Goal: Task Accomplishment & Management: Complete application form

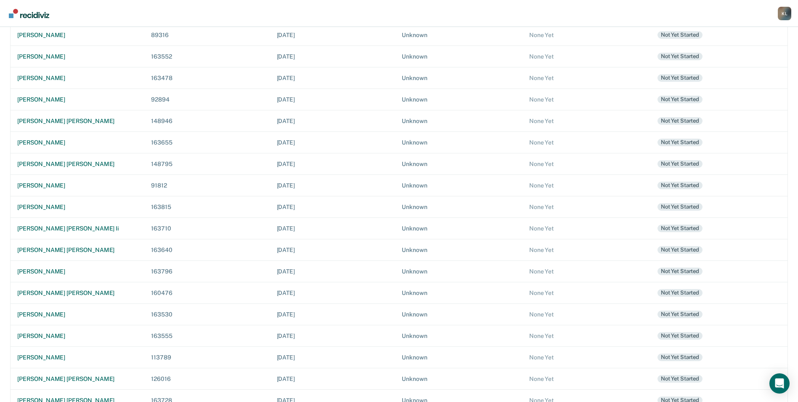
scroll to position [150, 0]
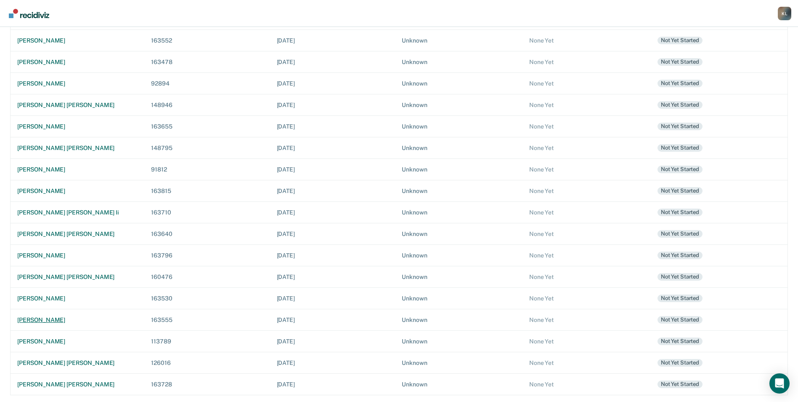
click at [53, 317] on div "[PERSON_NAME]" at bounding box center [77, 319] width 120 height 7
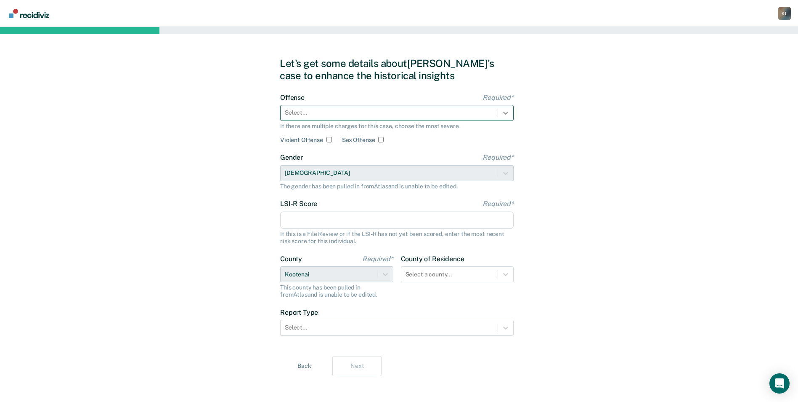
click at [512, 114] on div at bounding box center [505, 112] width 15 height 15
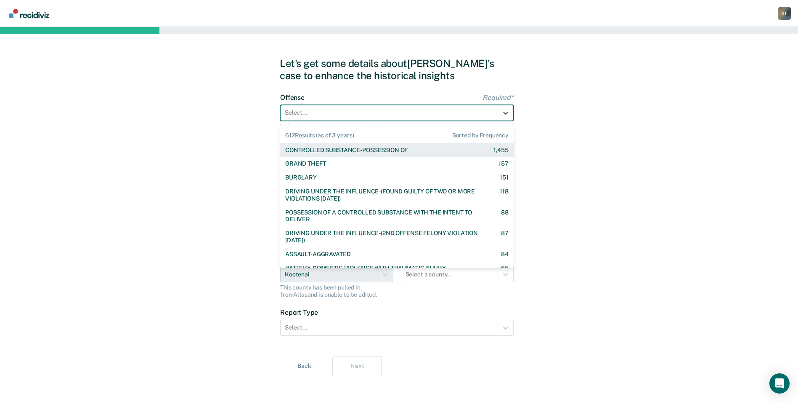
click at [353, 148] on div "CONTROLLED SUBSTANCE-POSSESSION OF" at bounding box center [346, 149] width 122 height 7
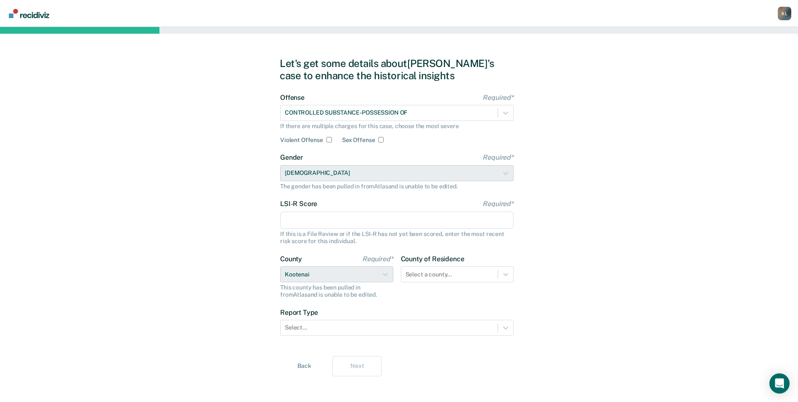
click at [328, 218] on input "LSI-R Score Required*" at bounding box center [397, 220] width 234 height 18
type input "19"
click at [509, 331] on icon at bounding box center [506, 327] width 8 height 8
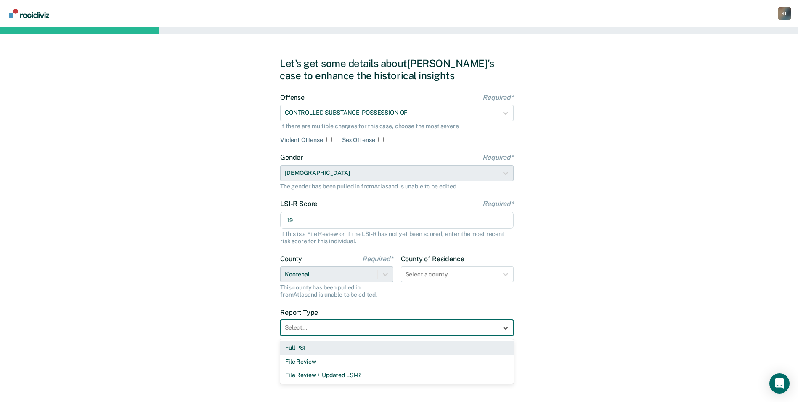
click at [304, 349] on div "Full PSI" at bounding box center [397, 347] width 234 height 14
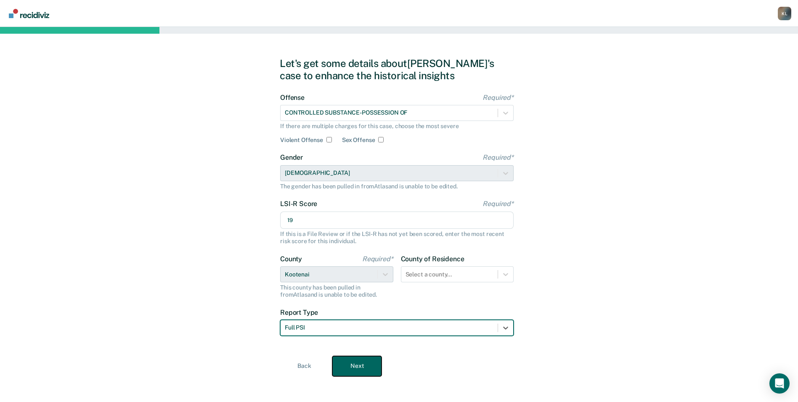
click at [369, 368] on button "Next" at bounding box center [356, 366] width 49 height 20
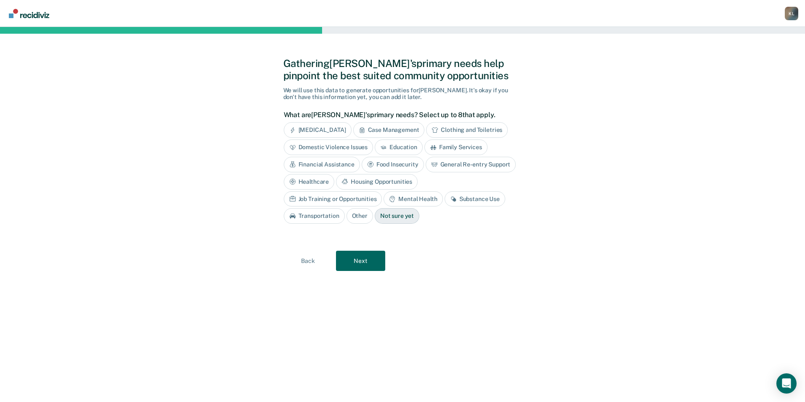
click at [311, 132] on div "[MEDICAL_DATA]" at bounding box center [318, 130] width 68 height 16
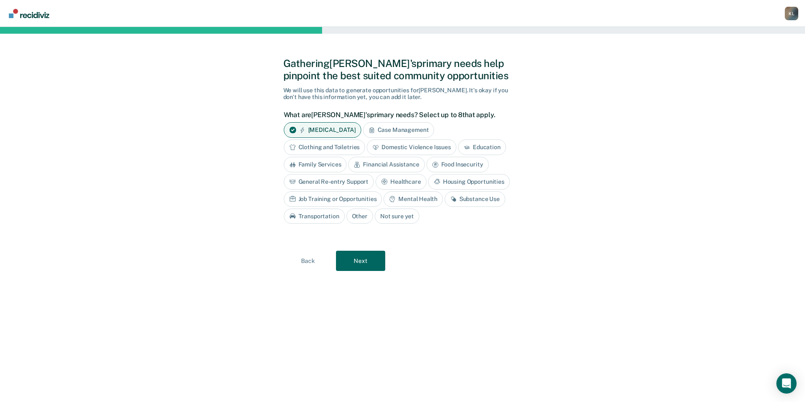
click at [430, 202] on div "Mental Health" at bounding box center [412, 199] width 59 height 16
click at [479, 200] on div "Substance Use" at bounding box center [484, 199] width 61 height 16
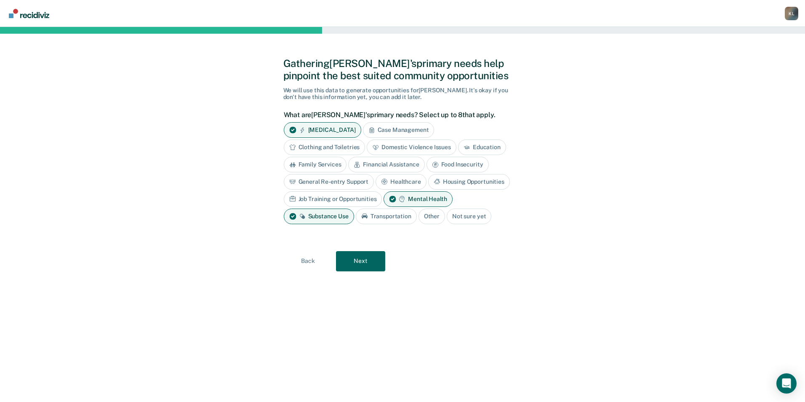
click at [474, 147] on div "Education" at bounding box center [482, 147] width 48 height 16
click at [369, 260] on button "Next" at bounding box center [360, 261] width 49 height 20
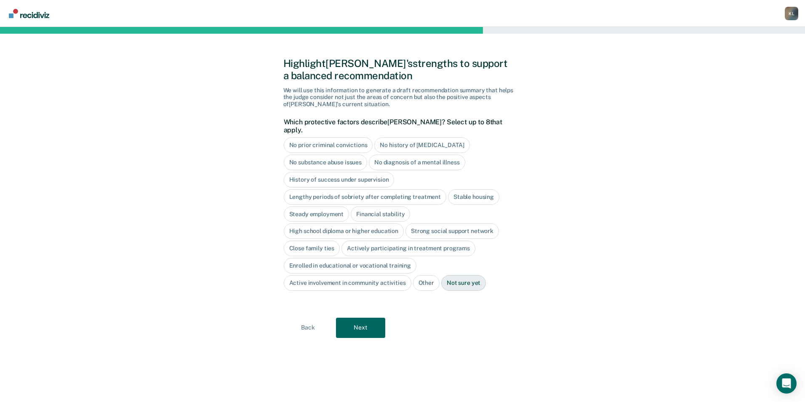
click at [476, 189] on div "Stable housing" at bounding box center [473, 197] width 51 height 16
click at [321, 207] on div "Steady employment" at bounding box center [317, 214] width 66 height 16
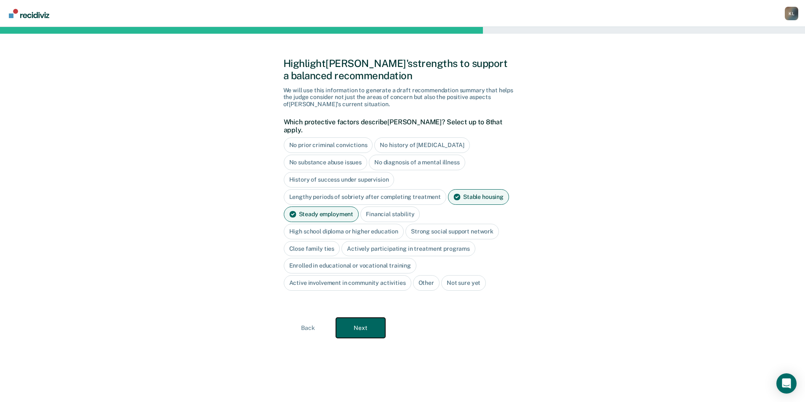
click at [352, 325] on button "Next" at bounding box center [360, 327] width 49 height 20
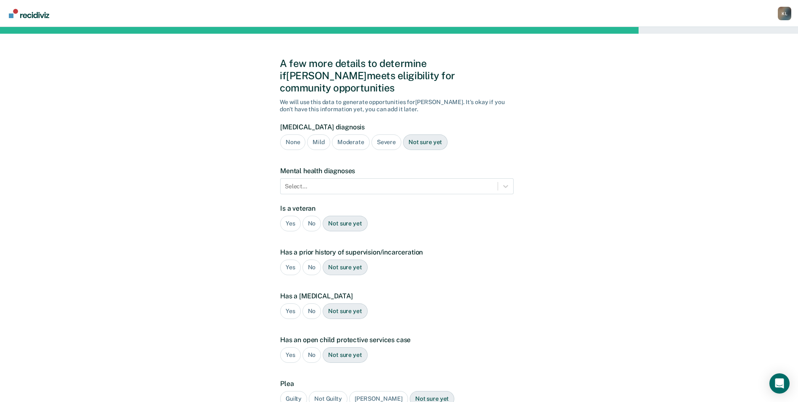
click at [295, 134] on div "None" at bounding box center [292, 142] width 25 height 16
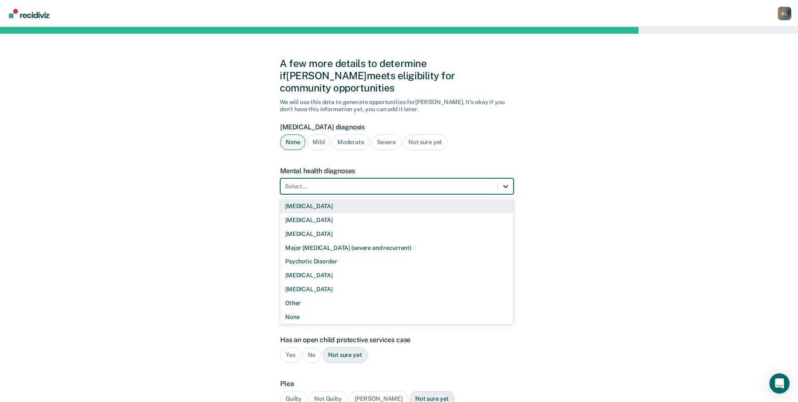
click at [508, 182] on icon at bounding box center [506, 186] width 8 height 8
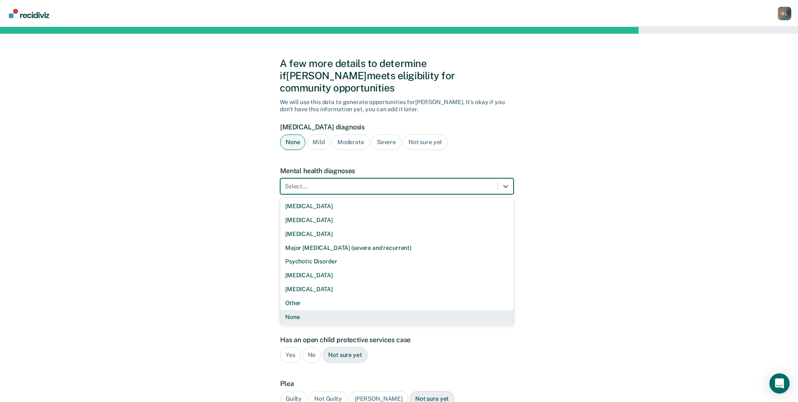
click at [304, 310] on div "None" at bounding box center [397, 317] width 234 height 14
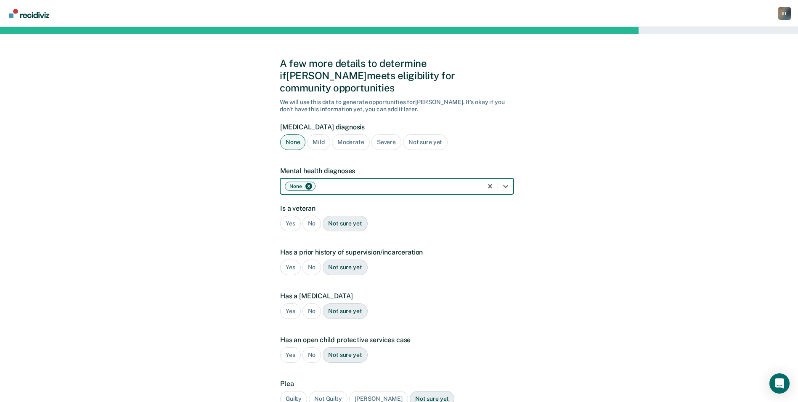
click at [308, 185] on icon "Remove None" at bounding box center [309, 186] width 3 height 3
click at [502, 182] on icon at bounding box center [506, 186] width 8 height 8
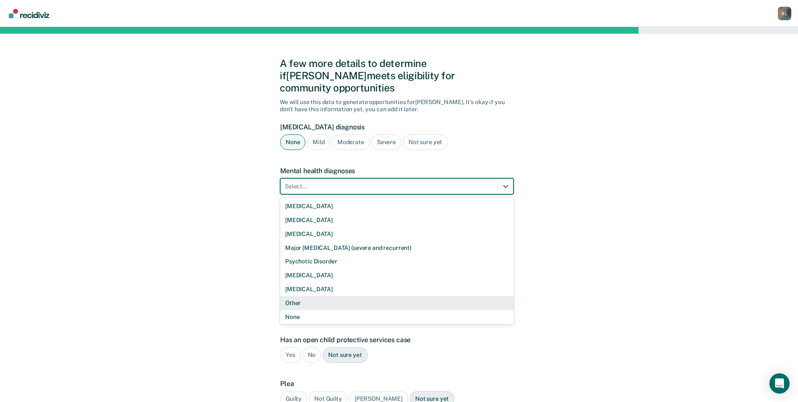
click at [302, 296] on div "Other" at bounding box center [397, 303] width 234 height 14
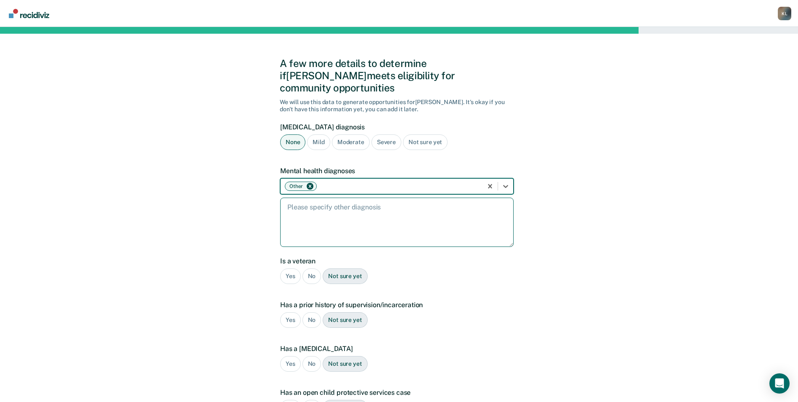
click at [354, 207] on textarea at bounding box center [397, 221] width 234 height 49
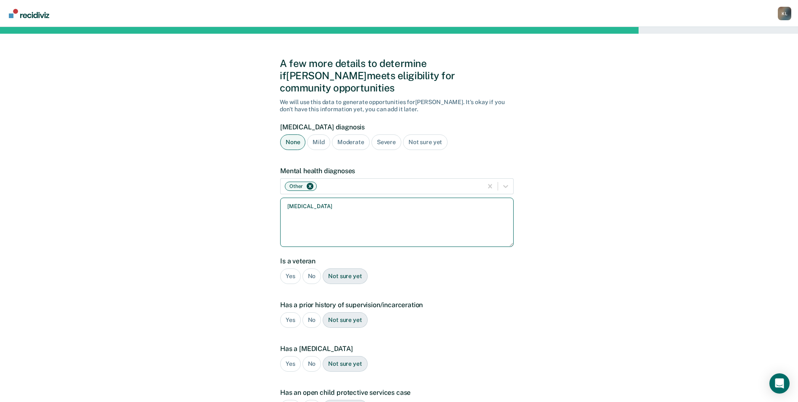
type textarea "[MEDICAL_DATA]"
click at [317, 268] on div "No" at bounding box center [312, 276] width 19 height 16
click at [310, 312] on div "No" at bounding box center [312, 320] width 19 height 16
click at [313, 356] on div "No" at bounding box center [312, 364] width 19 height 16
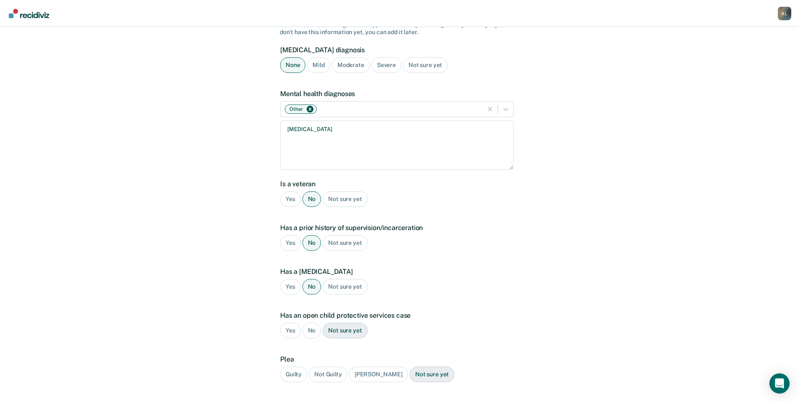
scroll to position [84, 0]
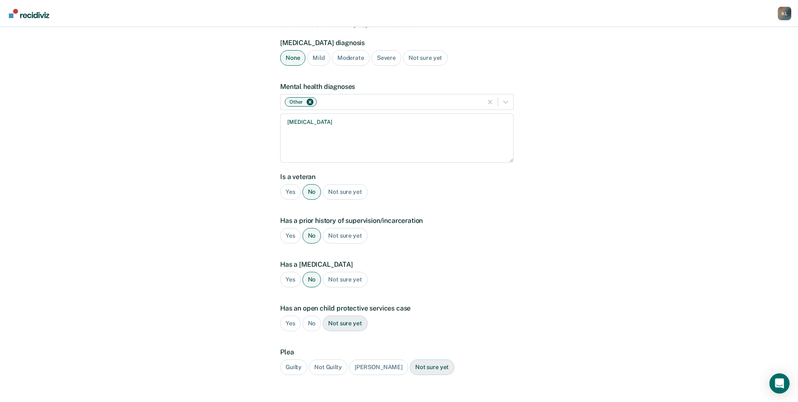
click at [314, 315] on div "No" at bounding box center [312, 323] width 19 height 16
click at [291, 359] on div "Guilty" at bounding box center [293, 367] width 27 height 16
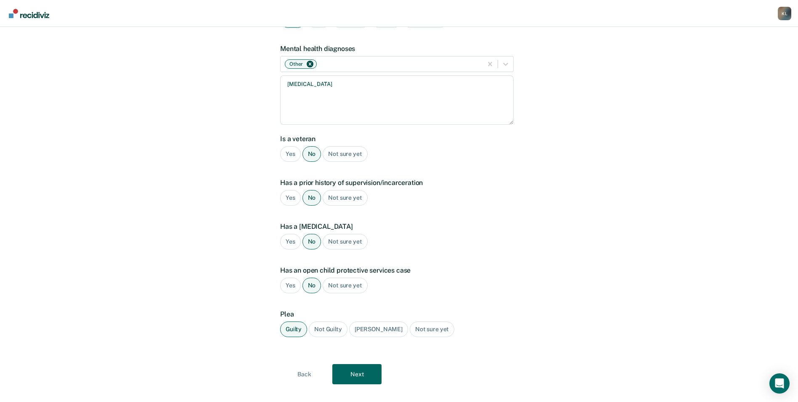
scroll to position [122, 0]
click at [367, 363] on button "Next" at bounding box center [356, 373] width 49 height 20
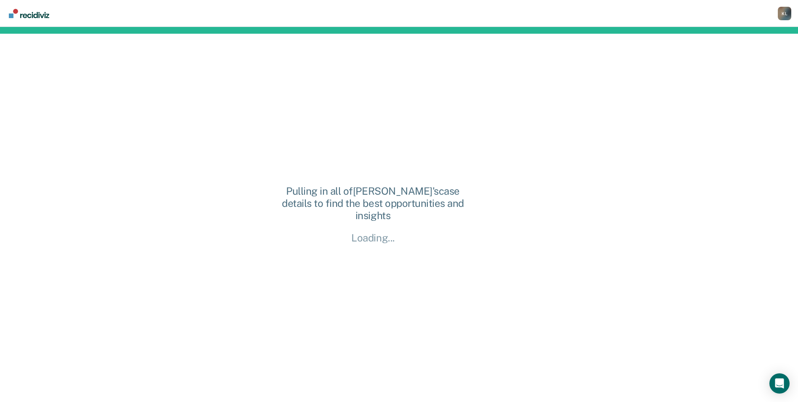
scroll to position [0, 0]
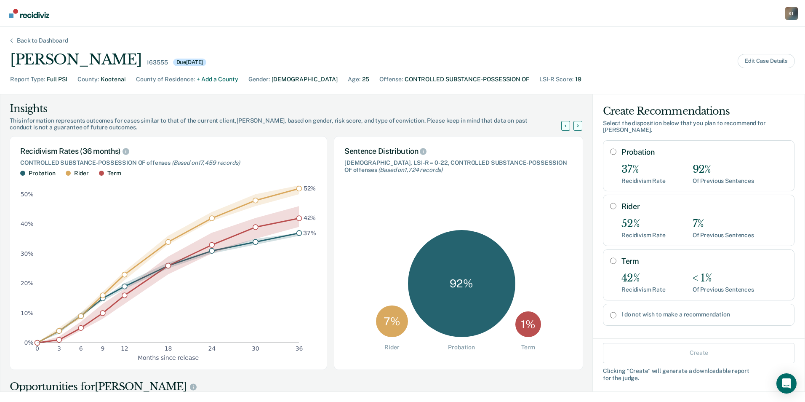
click at [610, 148] on input "Probation" at bounding box center [613, 151] width 6 height 7
radio input "true"
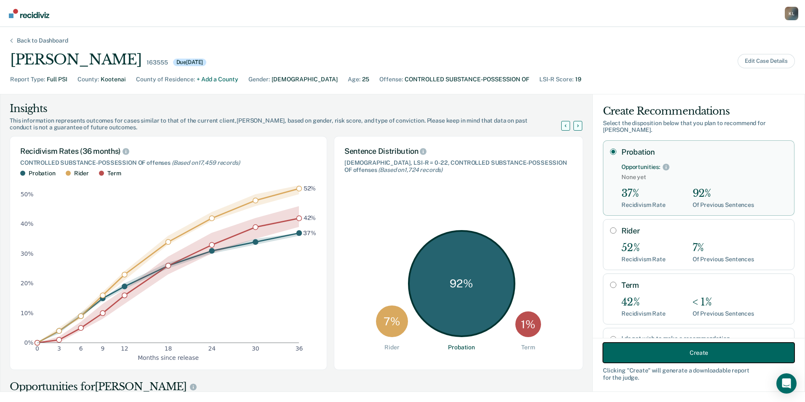
click at [645, 354] on button "Create" at bounding box center [699, 352] width 192 height 20
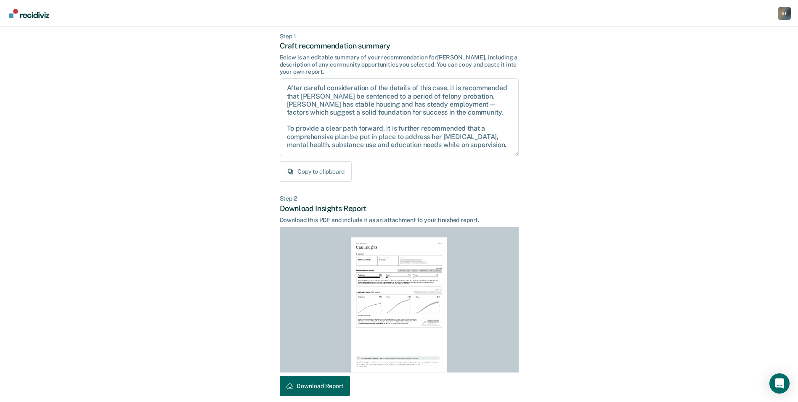
scroll to position [78, 0]
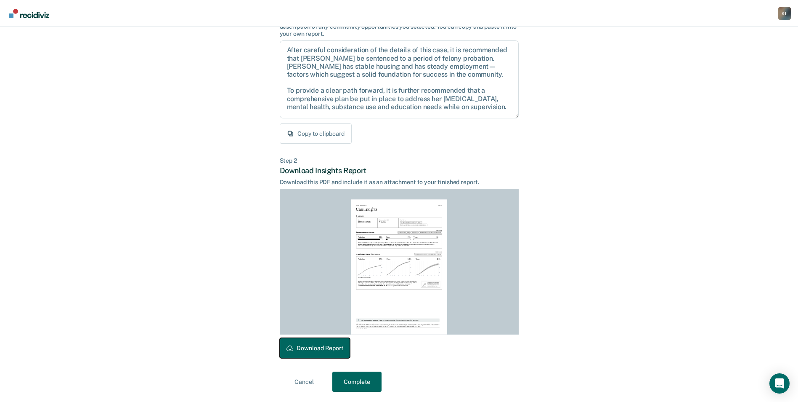
click at [290, 353] on button "Download Report" at bounding box center [315, 348] width 70 height 20
click at [337, 346] on button "Download Report" at bounding box center [315, 348] width 70 height 20
click at [364, 384] on button "Complete" at bounding box center [356, 381] width 49 height 20
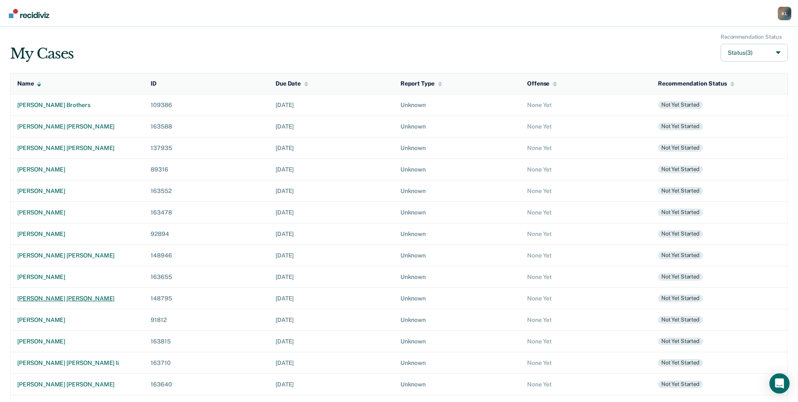
scroll to position [157, 0]
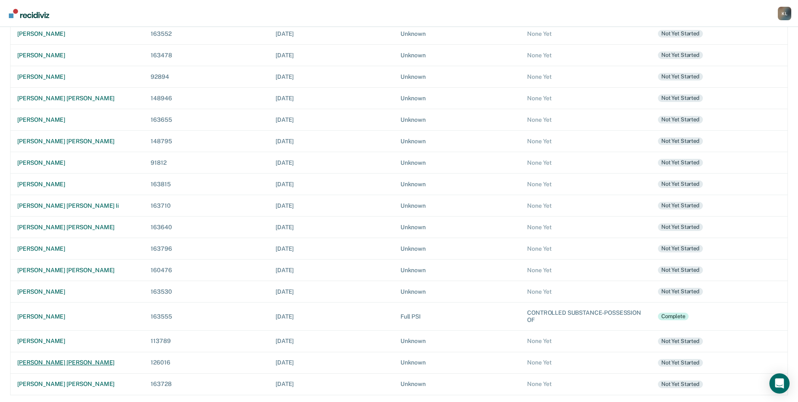
click at [67, 361] on div "[PERSON_NAME] [PERSON_NAME]" at bounding box center [77, 362] width 120 height 7
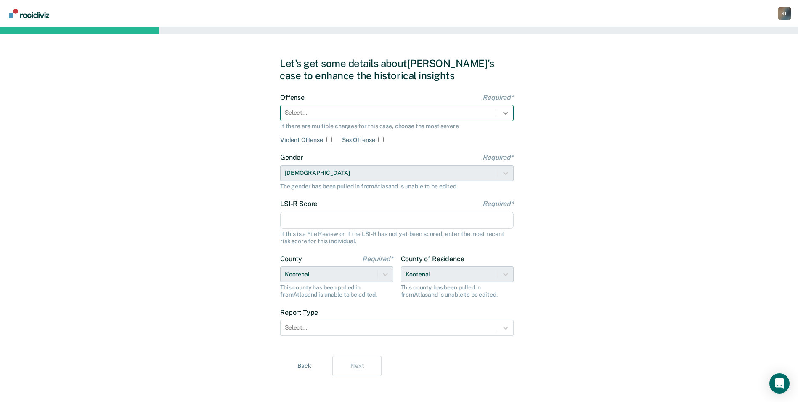
click at [512, 115] on div at bounding box center [505, 112] width 15 height 15
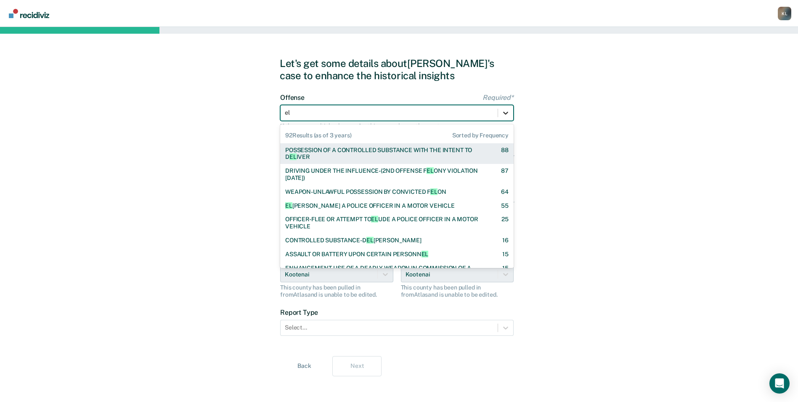
type input "elu"
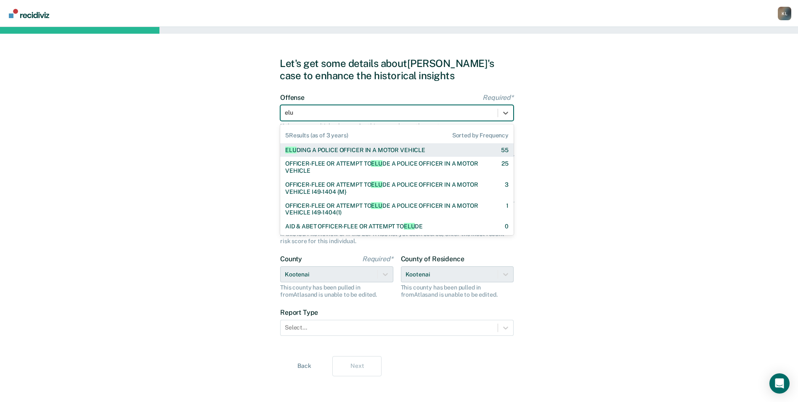
click at [399, 149] on div "ELU DING A POLICE OFFICER IN A MOTOR VEHICLE" at bounding box center [355, 149] width 140 height 7
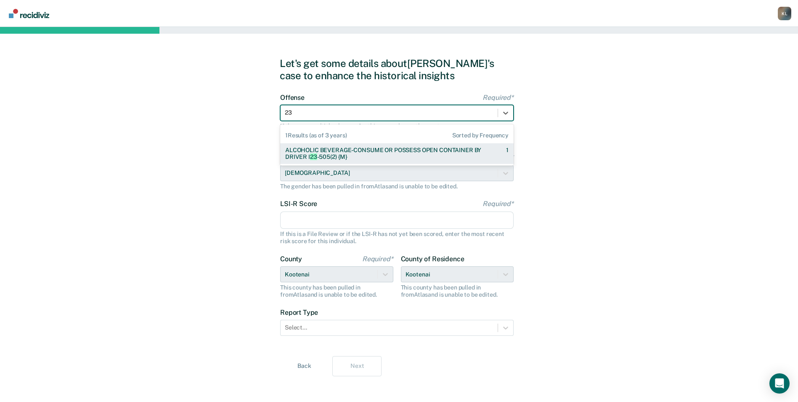
type input "2"
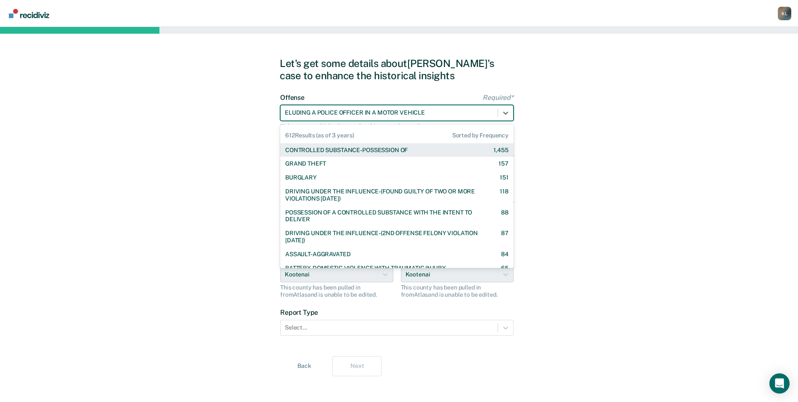
click at [365, 107] on div "ELUDING A POLICE OFFICER IN A MOTOR VEHICLE" at bounding box center [389, 112] width 217 height 12
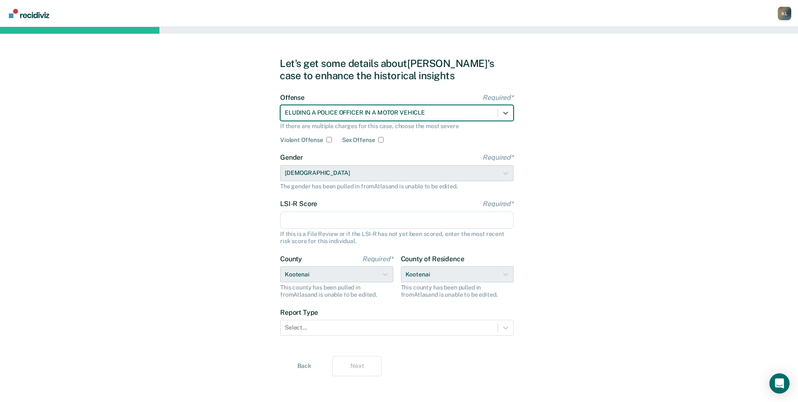
click at [309, 216] on input "LSI-R Score Required*" at bounding box center [397, 220] width 234 height 18
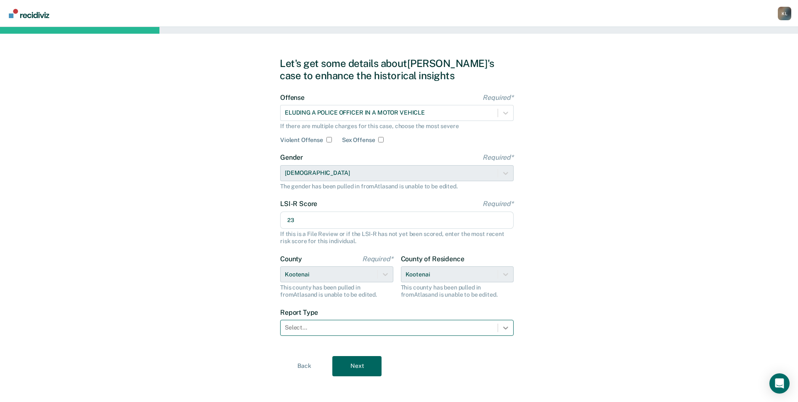
type input "23"
click at [505, 332] on div at bounding box center [505, 327] width 15 height 15
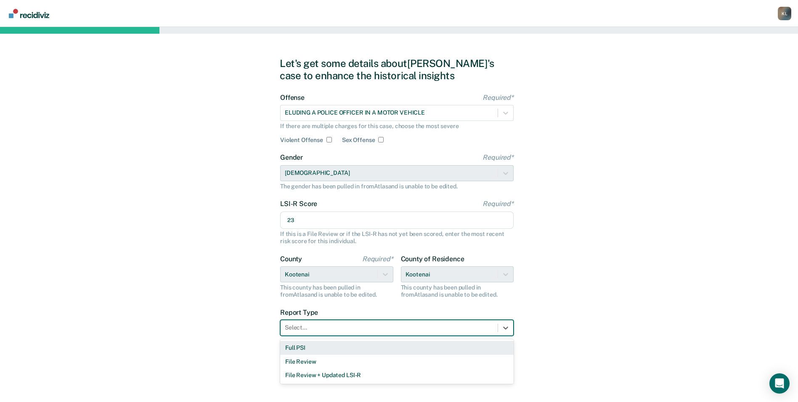
click at [302, 350] on div "Full PSI" at bounding box center [397, 347] width 234 height 14
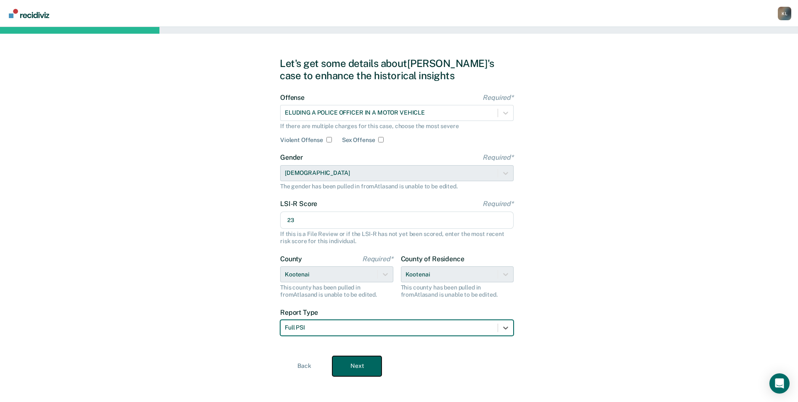
click at [368, 372] on button "Next" at bounding box center [356, 366] width 49 height 20
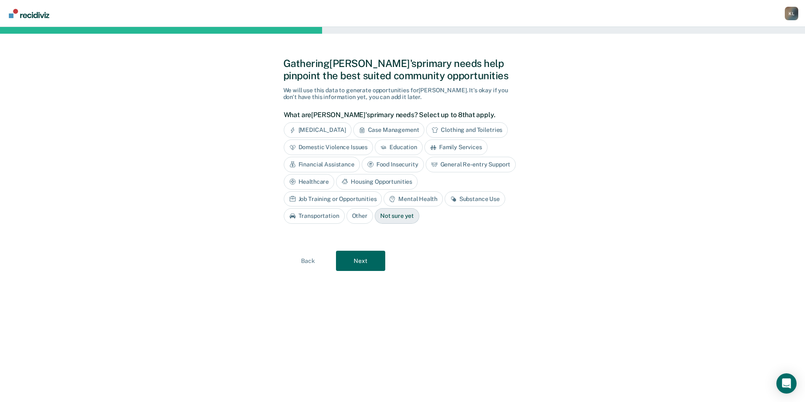
click at [444, 199] on div "Substance Use" at bounding box center [474, 199] width 61 height 16
click at [383, 199] on div "Mental Health" at bounding box center [412, 199] width 59 height 16
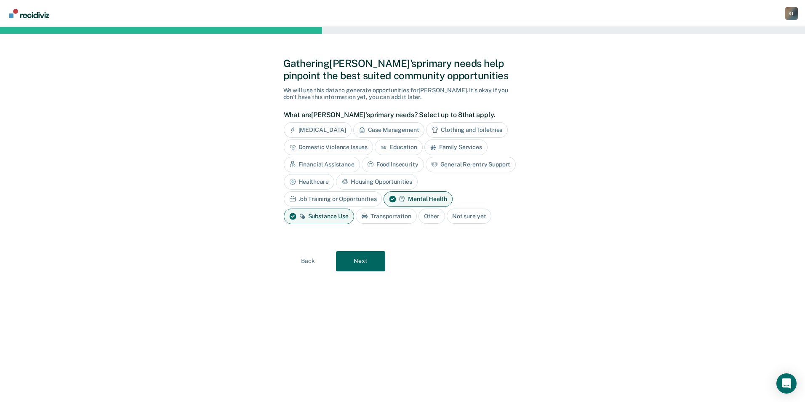
click at [452, 149] on div "Family Services" at bounding box center [455, 147] width 63 height 16
click at [348, 183] on div "Housing Opportunities" at bounding box center [377, 182] width 82 height 16
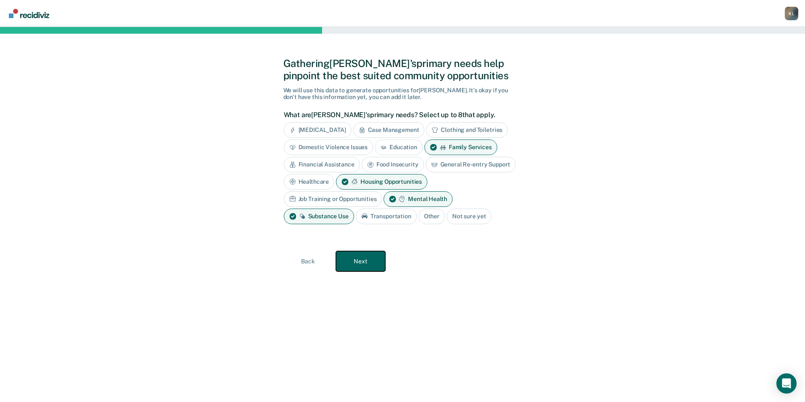
click at [363, 258] on button "Next" at bounding box center [360, 261] width 49 height 20
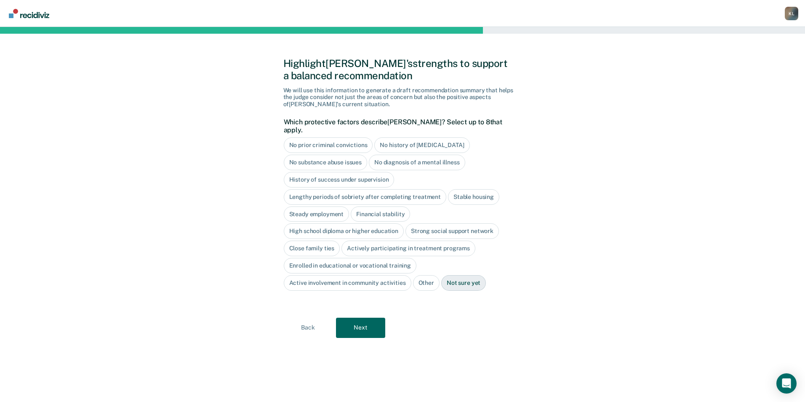
click at [361, 175] on div "History of success under supervision" at bounding box center [339, 180] width 111 height 16
click at [318, 207] on div "Steady employment" at bounding box center [317, 214] width 66 height 16
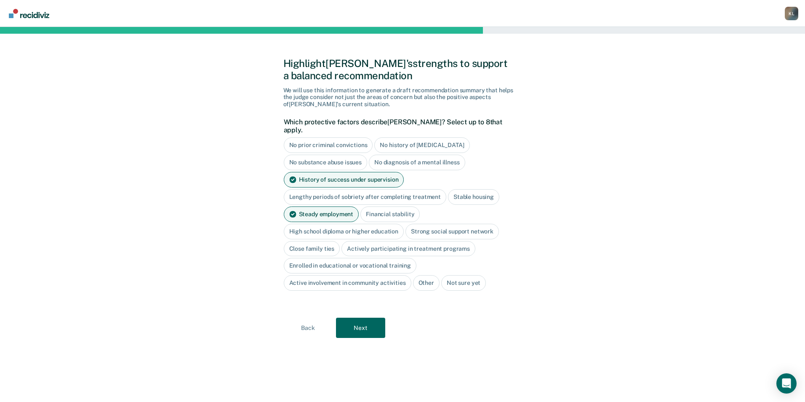
click at [295, 223] on div "High school diploma or higher education" at bounding box center [344, 231] width 120 height 16
click at [384, 242] on div "Actively participating in treatment programs" at bounding box center [408, 249] width 134 height 16
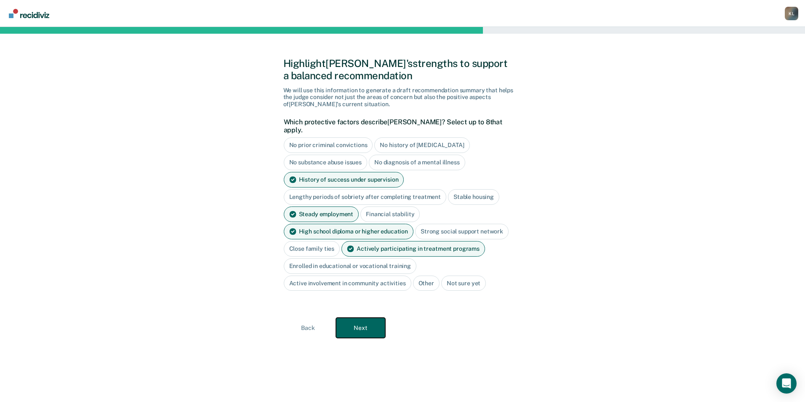
click at [378, 317] on button "Next" at bounding box center [360, 327] width 49 height 20
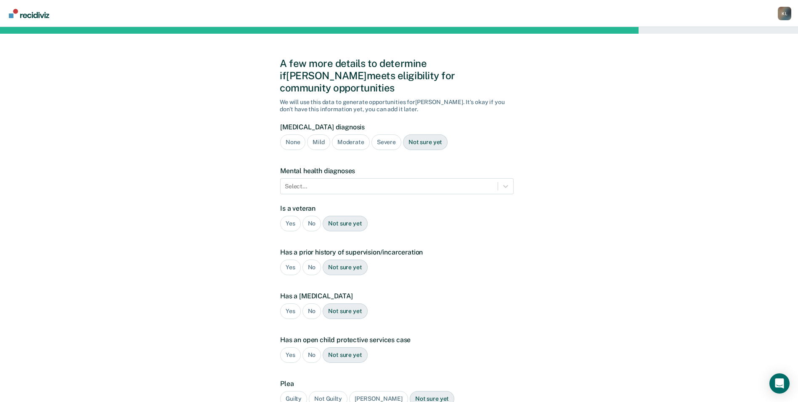
click at [295, 134] on div "None" at bounding box center [292, 142] width 25 height 16
click at [505, 182] on icon at bounding box center [506, 186] width 8 height 8
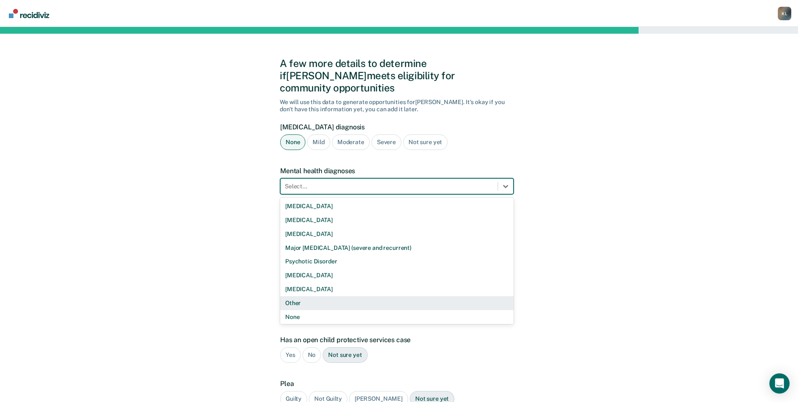
click at [292, 296] on div "Other" at bounding box center [397, 303] width 234 height 14
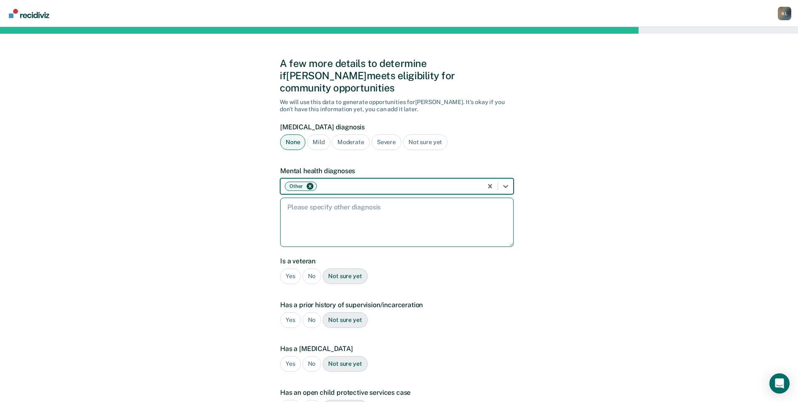
click at [343, 234] on textarea at bounding box center [397, 221] width 234 height 49
click at [371, 199] on textarea at bounding box center [397, 221] width 234 height 49
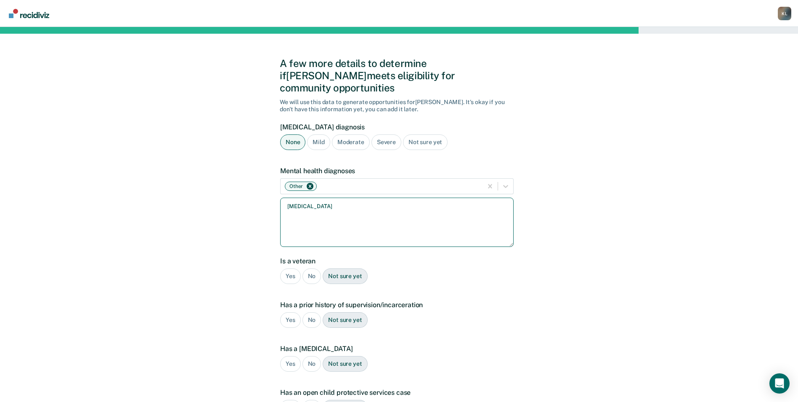
type textarea "[MEDICAL_DATA]"
click at [476, 314] on div "Yes No Not sure yet" at bounding box center [397, 320] width 234 height 16
click at [314, 268] on div "No" at bounding box center [312, 276] width 19 height 16
click at [293, 312] on div "Yes" at bounding box center [290, 320] width 21 height 16
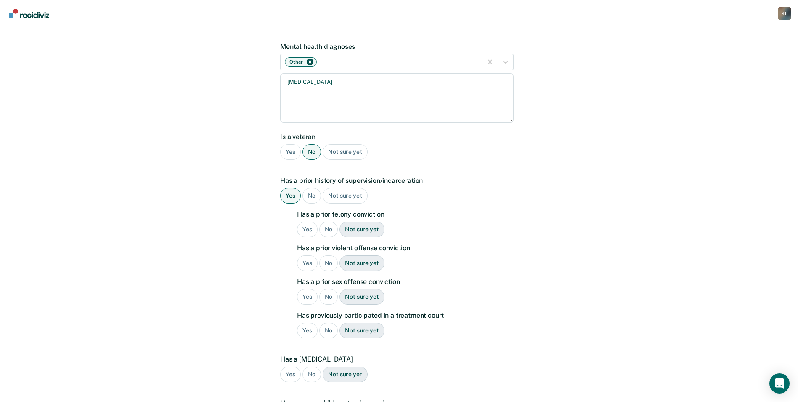
scroll to position [126, 0]
click at [307, 219] on div "Yes" at bounding box center [307, 227] width 21 height 16
click at [329, 287] on div "No" at bounding box center [328, 295] width 19 height 16
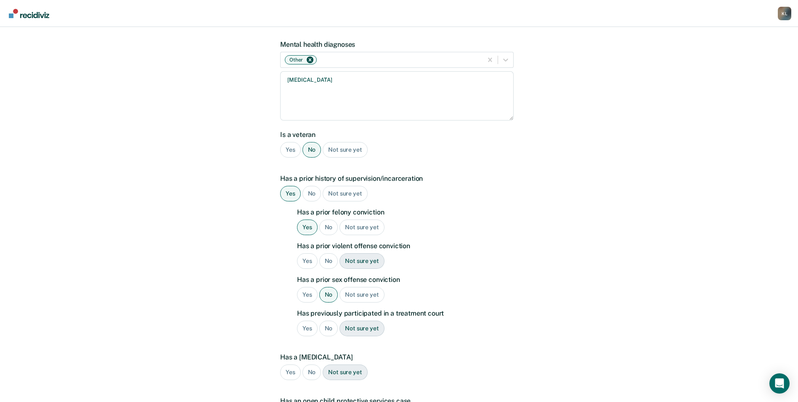
click at [328, 320] on div "No" at bounding box center [328, 328] width 19 height 16
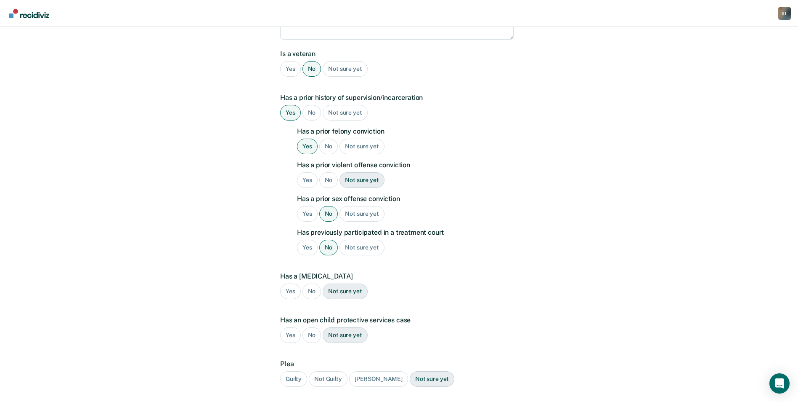
scroll to position [210, 0]
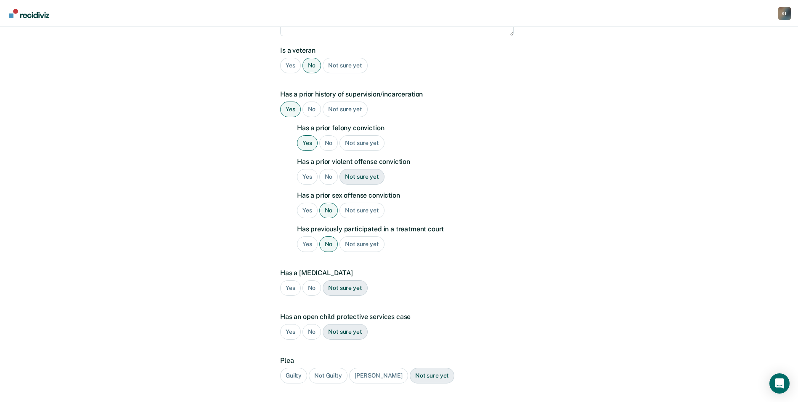
click at [309, 280] on div "No" at bounding box center [312, 288] width 19 height 16
click at [290, 367] on div "Guilty" at bounding box center [293, 375] width 27 height 16
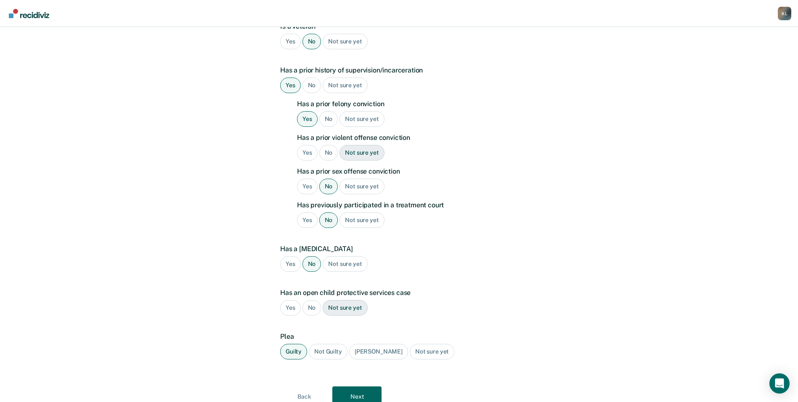
scroll to position [257, 0]
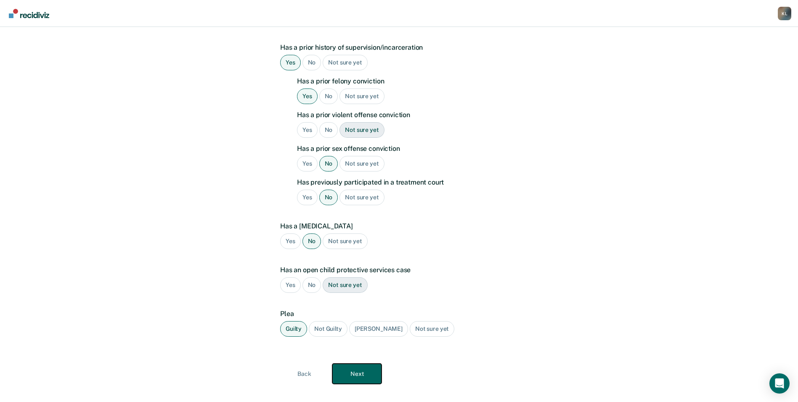
click at [356, 363] on button "Next" at bounding box center [356, 373] width 49 height 20
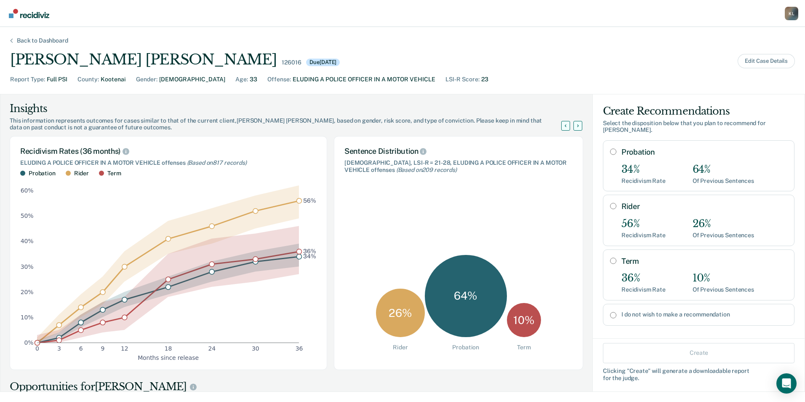
click at [610, 148] on input "Probation" at bounding box center [613, 151] width 6 height 7
radio input "true"
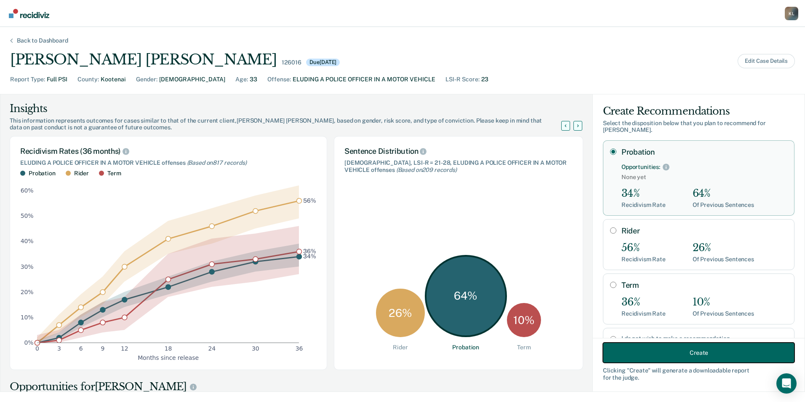
click at [649, 355] on button "Create" at bounding box center [699, 352] width 192 height 20
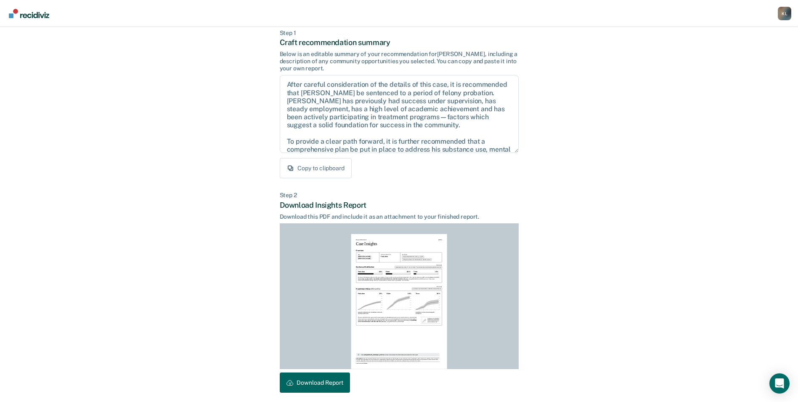
scroll to position [78, 0]
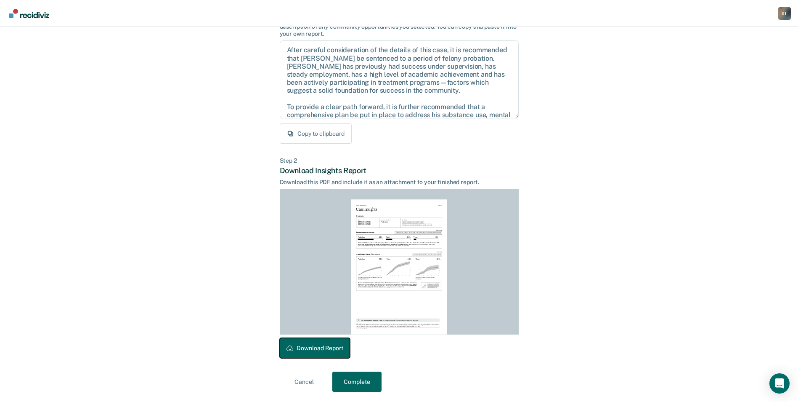
click at [294, 347] on button "Download Report" at bounding box center [315, 348] width 70 height 20
drag, startPoint x: 346, startPoint y: 387, endPoint x: 346, endPoint y: 380, distance: 6.7
click at [346, 385] on button "Complete" at bounding box center [356, 381] width 49 height 20
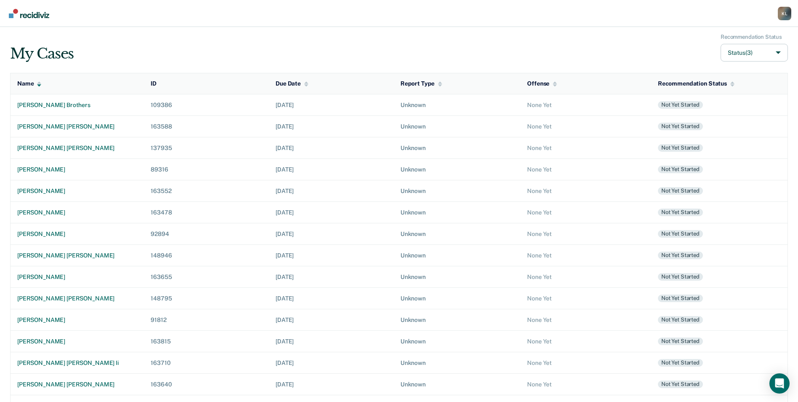
click at [782, 15] on div "K L" at bounding box center [784, 13] width 13 height 13
click at [727, 67] on link "Log Out" at bounding box center [743, 65] width 70 height 7
